Goal: Transaction & Acquisition: Purchase product/service

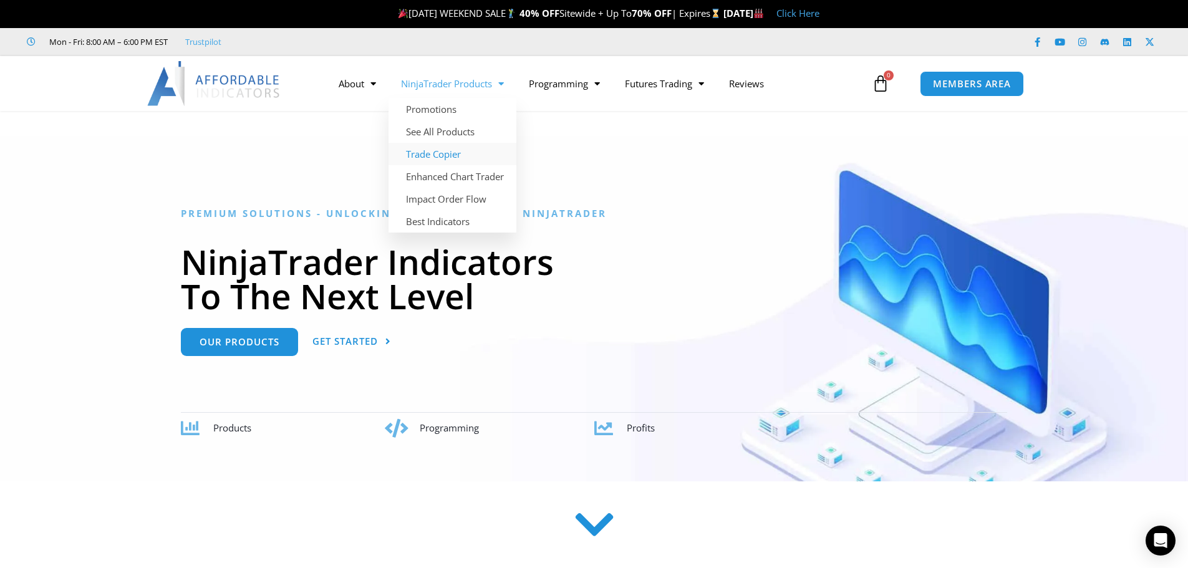
click at [426, 151] on link "Trade Copier" at bounding box center [452, 154] width 128 height 22
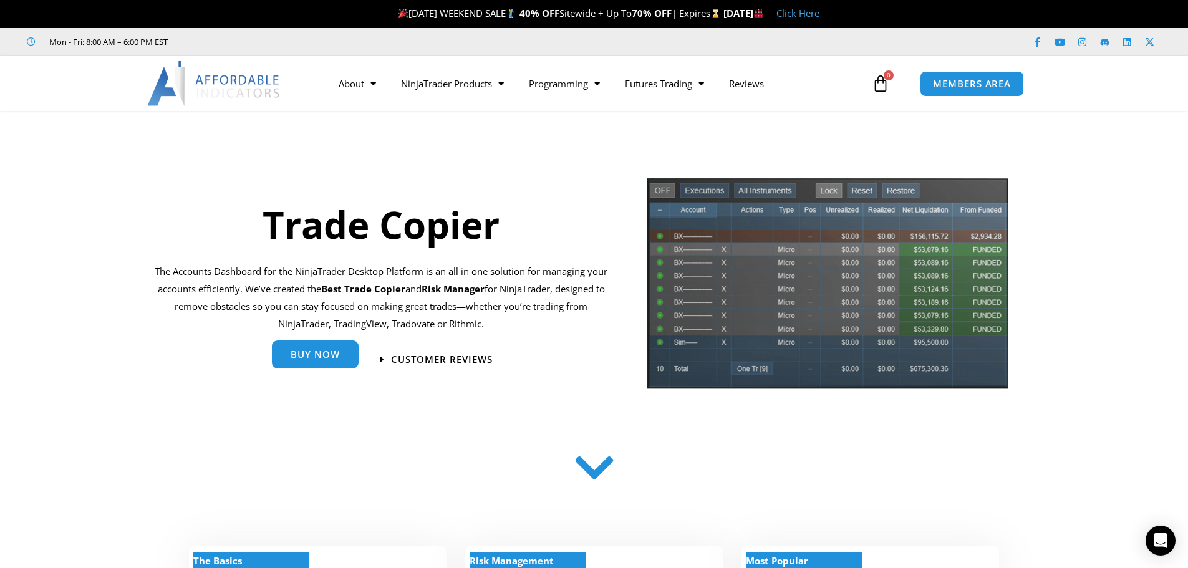
click at [295, 365] on link "Buy Now" at bounding box center [315, 354] width 87 height 28
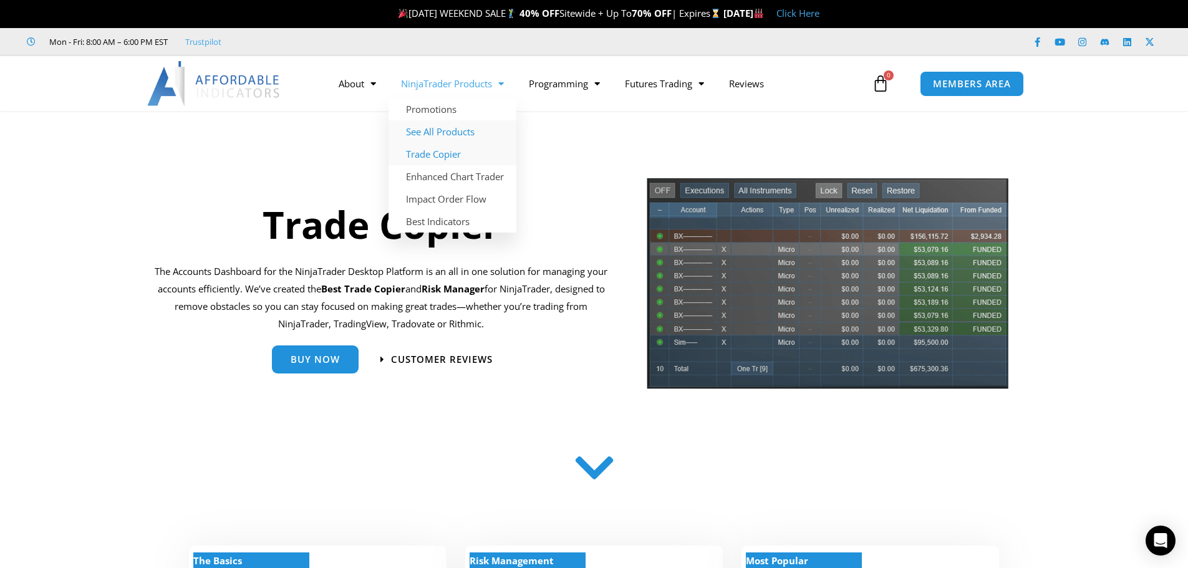
click at [453, 129] on link "See All Products" at bounding box center [452, 131] width 128 height 22
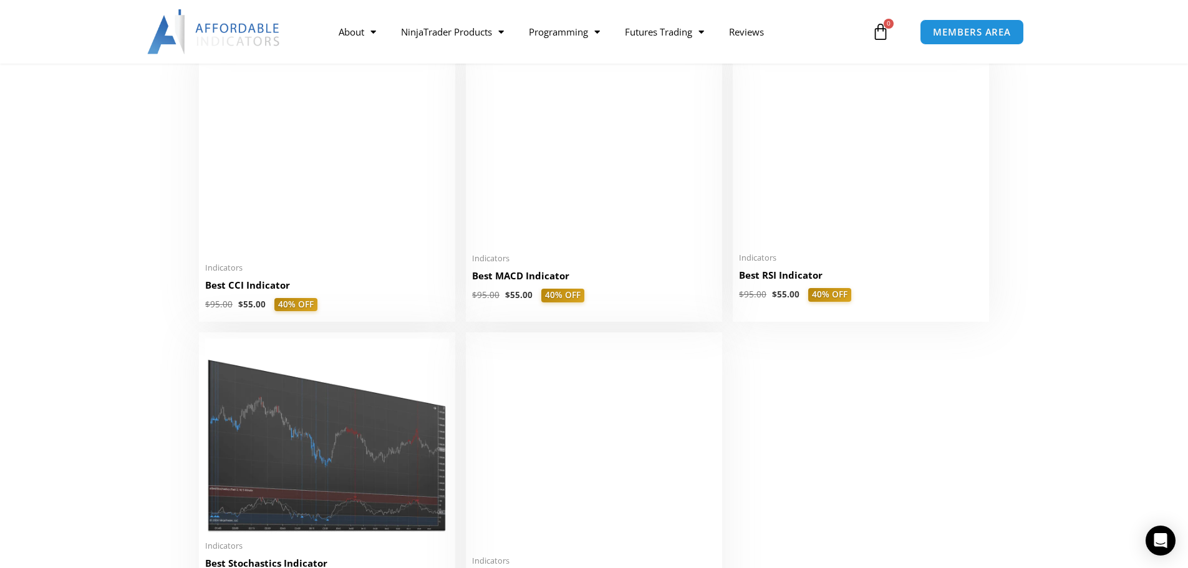
scroll to position [2556, 0]
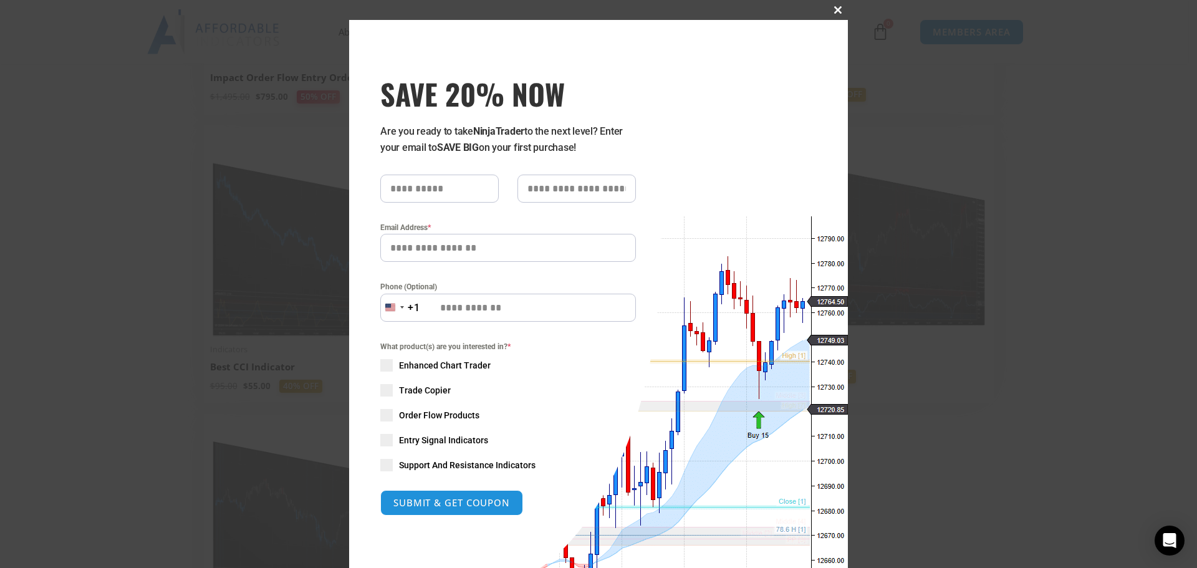
click at [829, 8] on span at bounding box center [838, 9] width 20 height 7
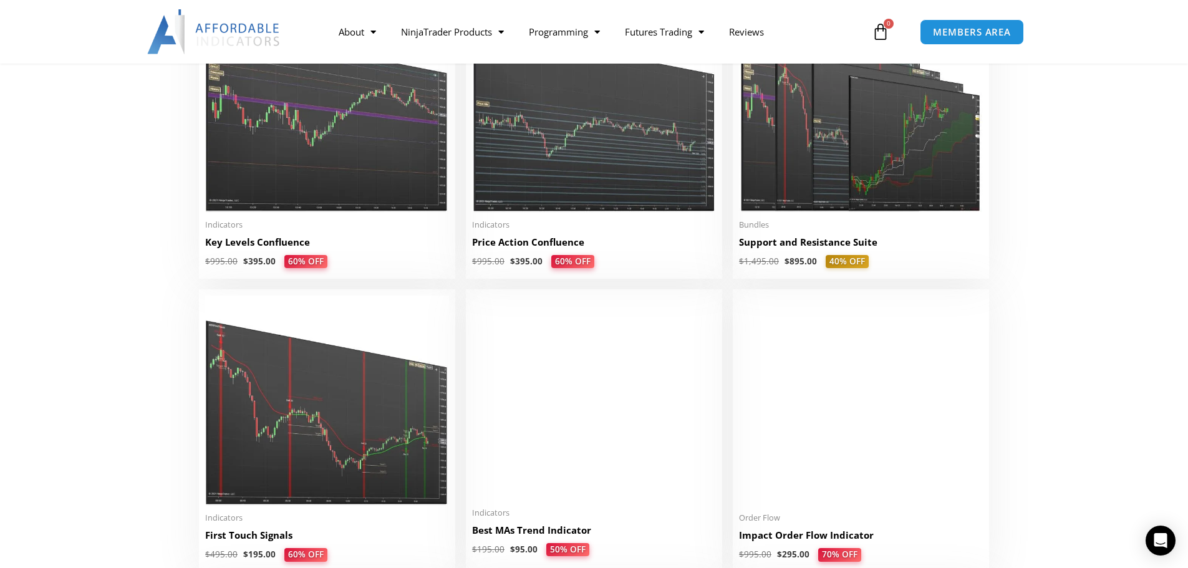
scroll to position [1808, 0]
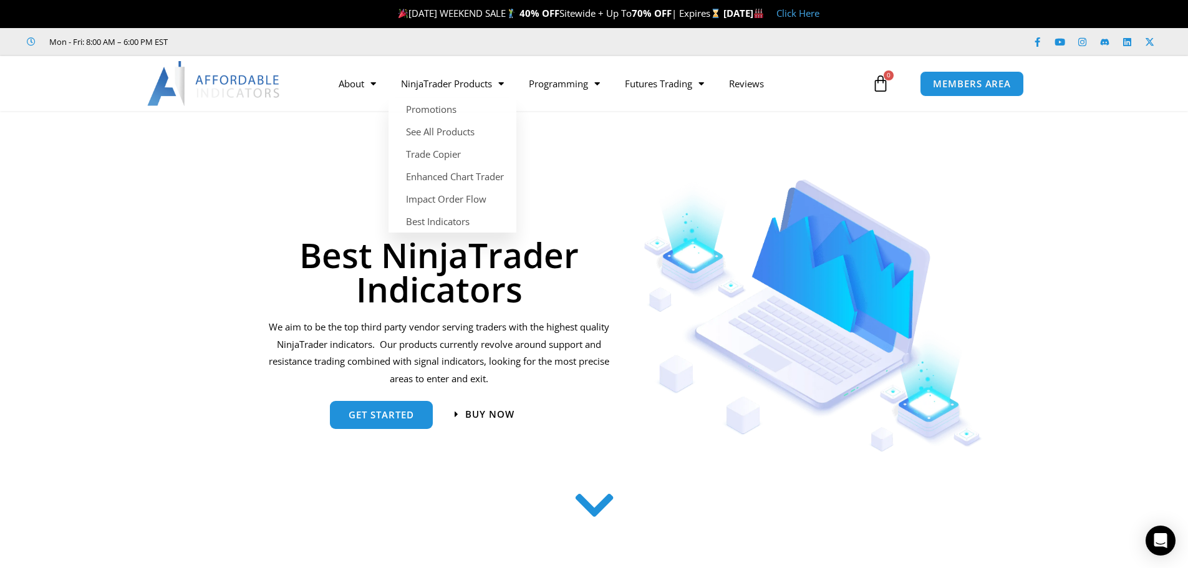
click at [56, 236] on section "Best NinjaTrader Indicators We aim to be the top third party vendor serving tra…" at bounding box center [594, 309] width 1188 height 297
